Goal: Navigation & Orientation: Understand site structure

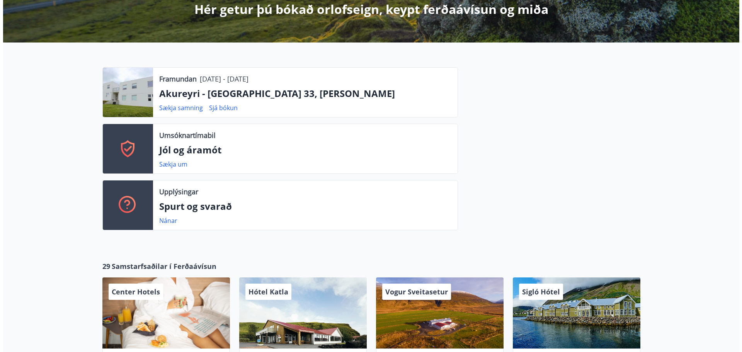
scroll to position [232, 0]
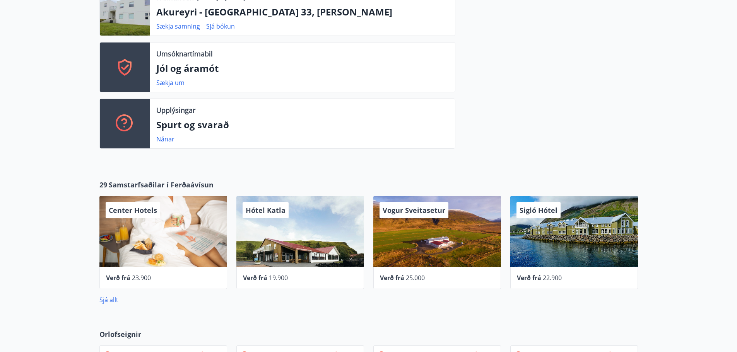
click at [445, 242] on div "Vogur Sveitasetur" at bounding box center [437, 231] width 128 height 71
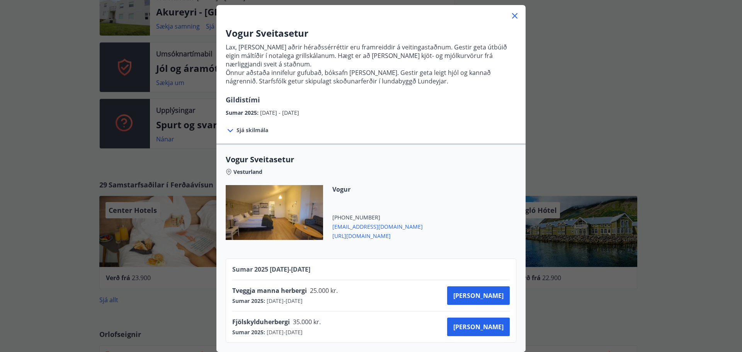
scroll to position [47, 0]
click at [263, 200] on div at bounding box center [274, 212] width 97 height 55
click at [247, 126] on span "Sjá skilmála" at bounding box center [253, 130] width 32 height 8
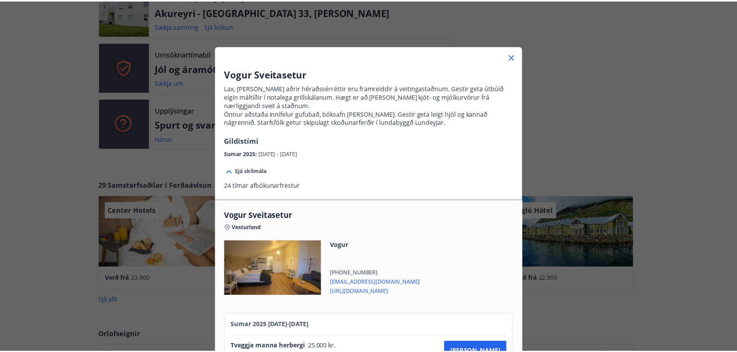
scroll to position [0, 0]
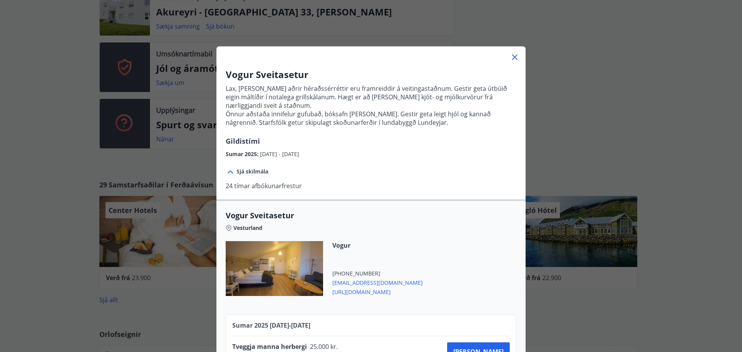
click at [511, 57] on icon at bounding box center [514, 57] width 9 height 9
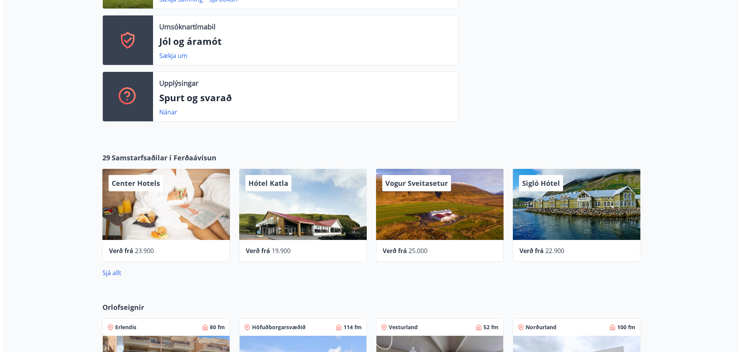
scroll to position [271, 0]
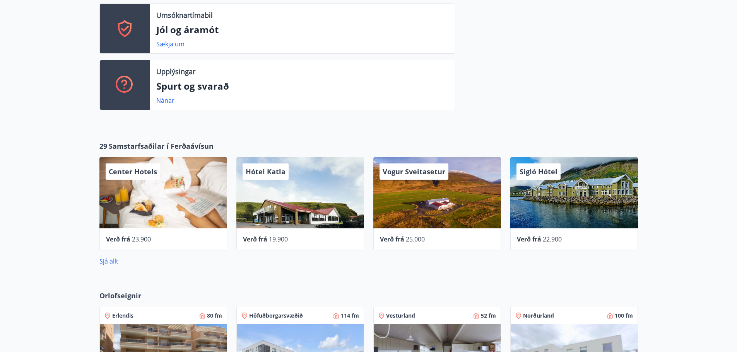
click at [426, 169] on span "Vogur Sveitasetur" at bounding box center [413, 171] width 63 height 9
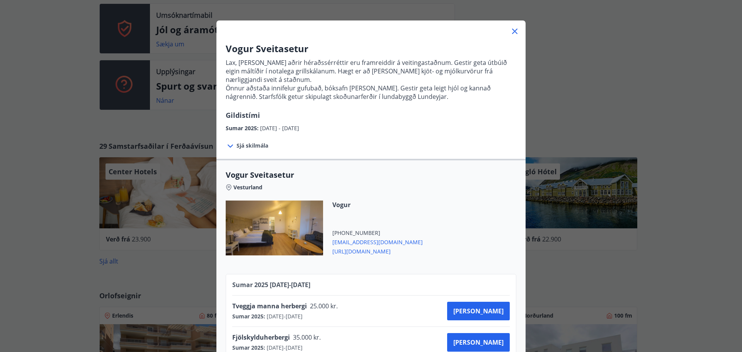
scroll to position [39, 0]
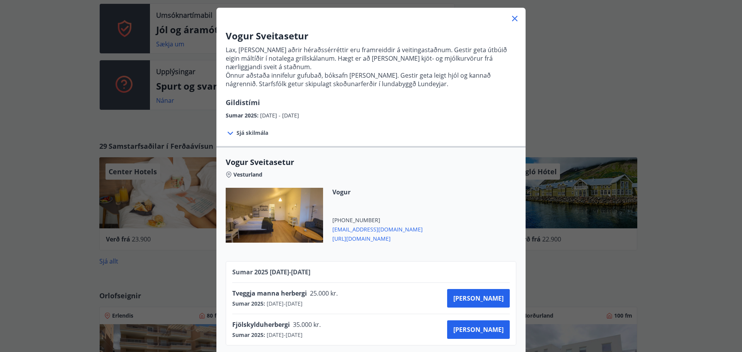
click at [228, 174] on icon at bounding box center [229, 174] width 2 height 2
drag, startPoint x: 357, startPoint y: 239, endPoint x: 552, endPoint y: 104, distance: 237.7
click at [554, 103] on div "Vogur Sveitasetur Lax, lamb og aðrir héraðssérréttir eru framreiddir á veitinga…" at bounding box center [371, 137] width 742 height 352
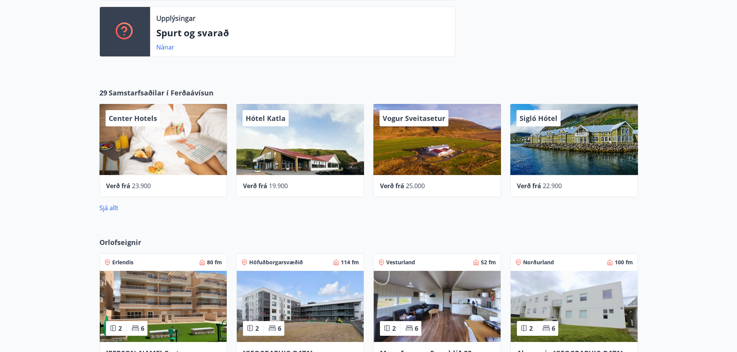
scroll to position [348, 0]
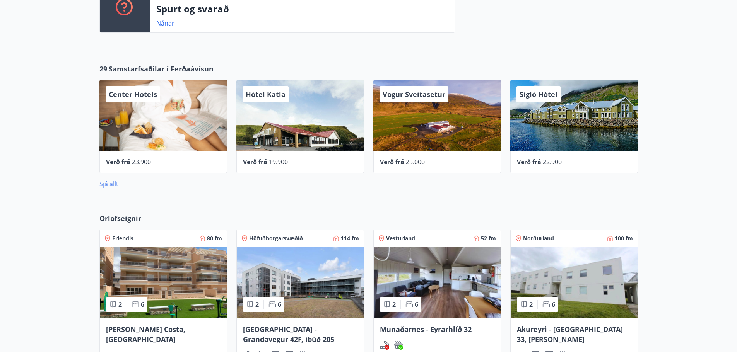
click at [114, 185] on link "Sjá allt" at bounding box center [108, 184] width 19 height 9
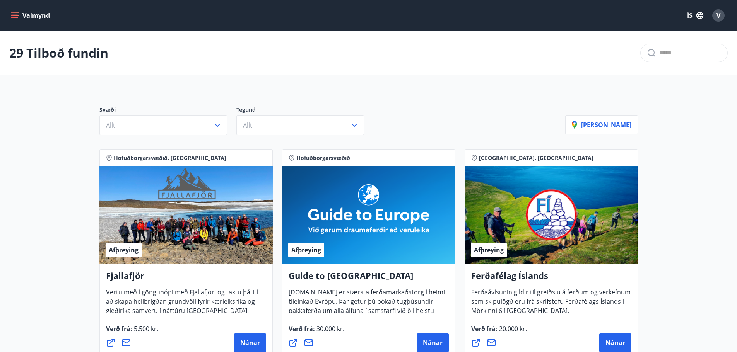
click at [14, 13] on icon "menu" at bounding box center [15, 16] width 8 height 8
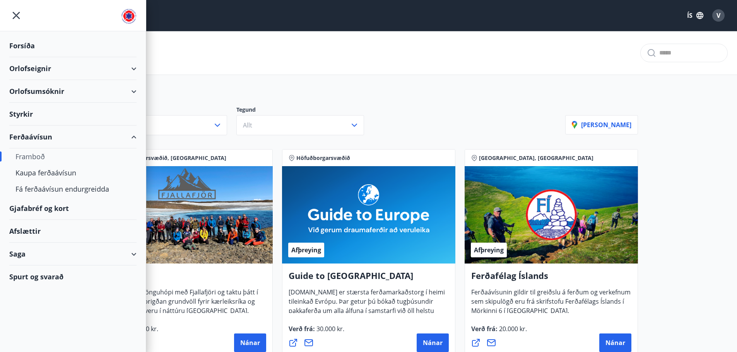
click at [28, 47] on div "Forsíða" at bounding box center [72, 45] width 127 height 23
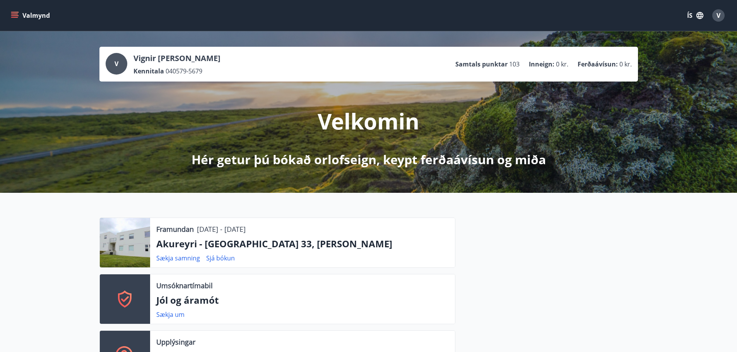
click at [12, 13] on icon "menu" at bounding box center [15, 16] width 8 height 8
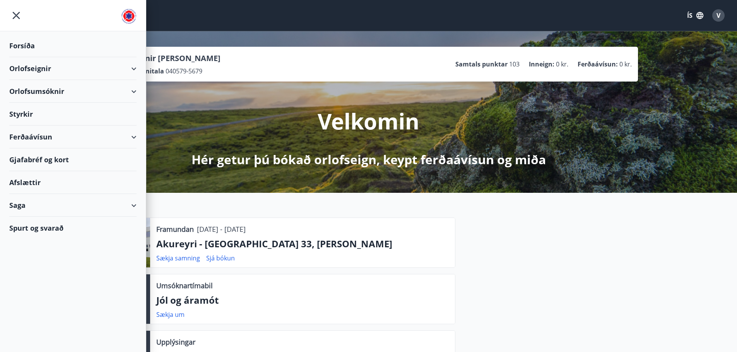
click at [48, 137] on div "Ferðaávísun" at bounding box center [72, 137] width 127 height 23
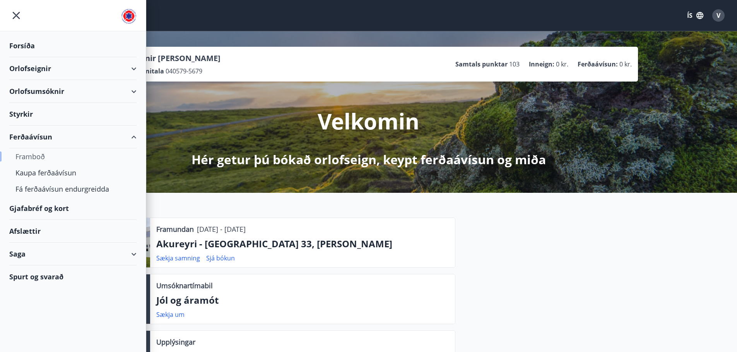
click at [32, 156] on div "Framboð" at bounding box center [72, 156] width 115 height 16
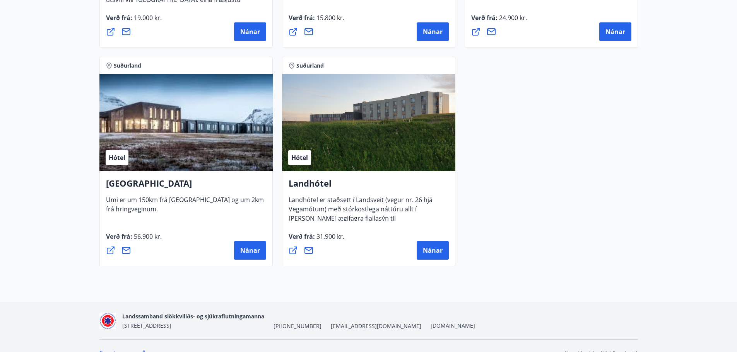
scroll to position [2077, 0]
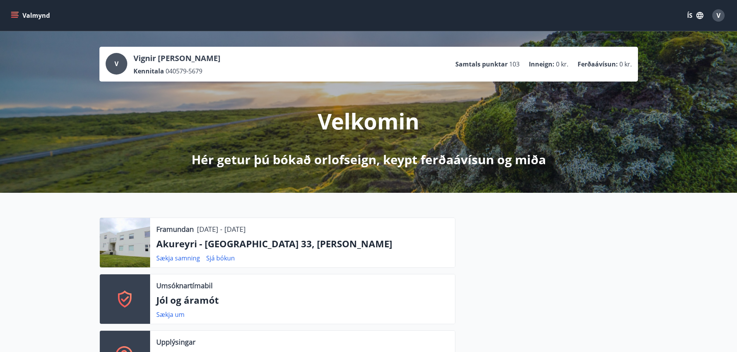
click at [14, 13] on icon "menu" at bounding box center [15, 16] width 8 height 8
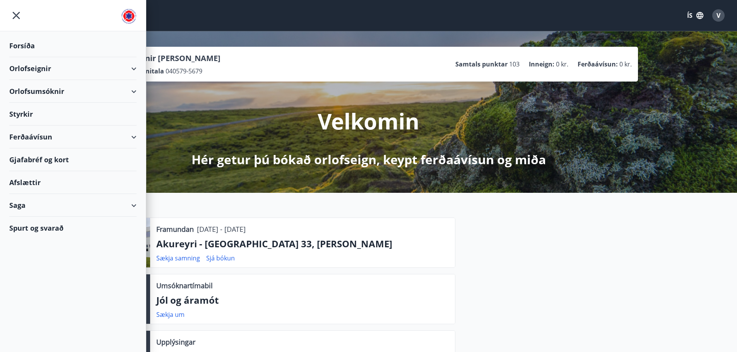
click at [64, 160] on div "Gjafabréf og kort" at bounding box center [72, 159] width 127 height 23
click at [15, 204] on div "Saga" at bounding box center [72, 205] width 127 height 23
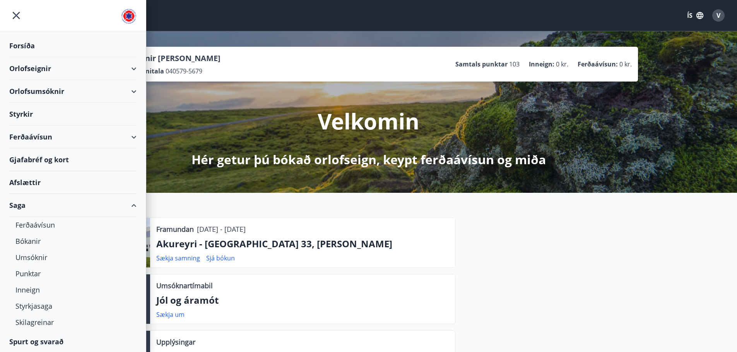
scroll to position [1, 0]
click at [19, 290] on div "Inneign" at bounding box center [72, 289] width 115 height 16
